Goal: Task Accomplishment & Management: Manage account settings

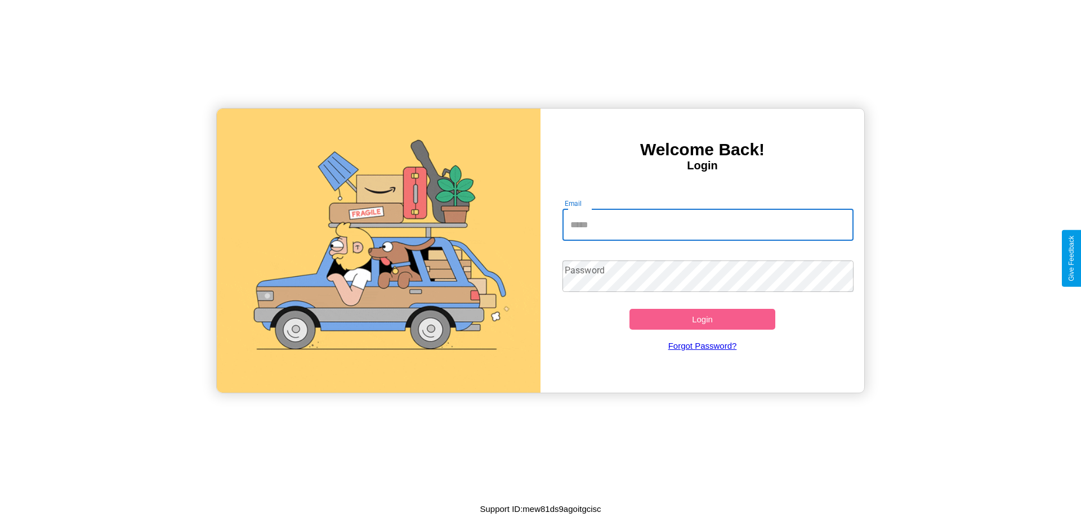
click at [708, 225] on input "Email" at bounding box center [709, 225] width 292 height 32
type input "**********"
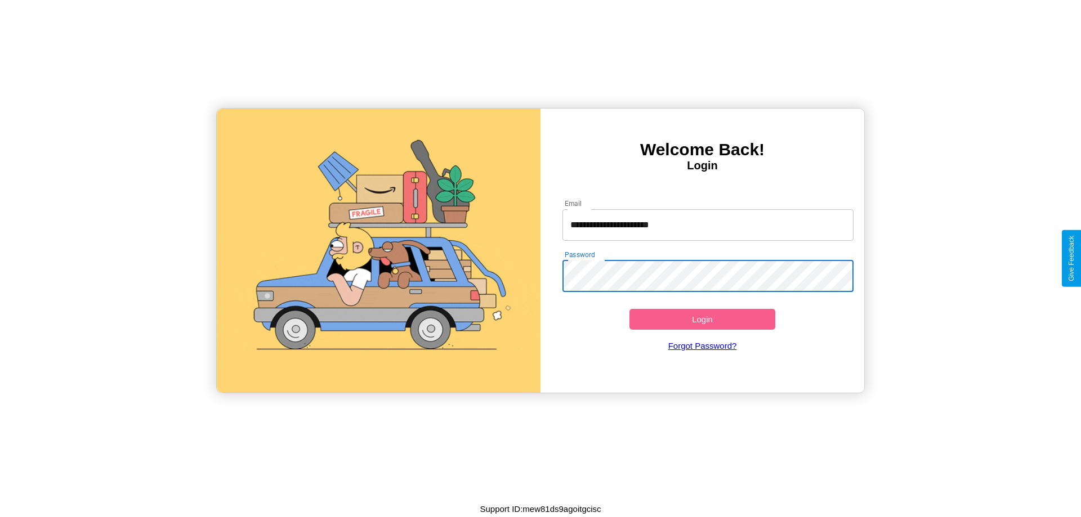
click at [702, 319] on button "Login" at bounding box center [703, 319] width 146 height 21
